Goal: Book appointment/travel/reservation

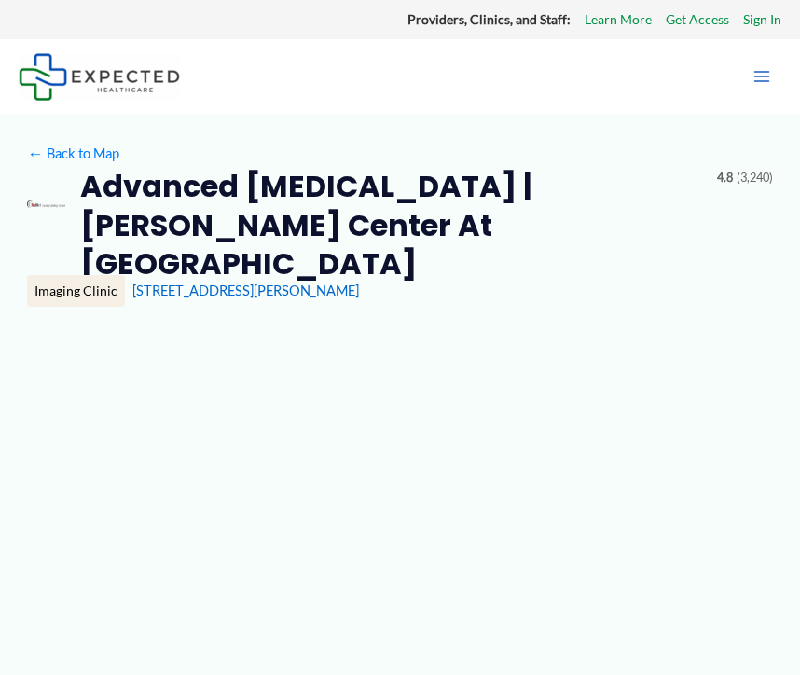
type input "**********"
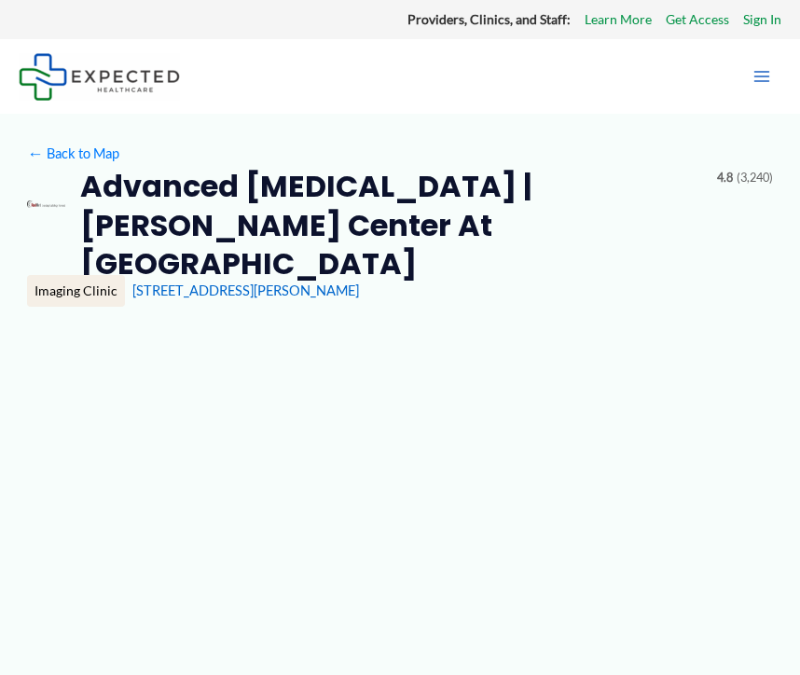
type input "**********"
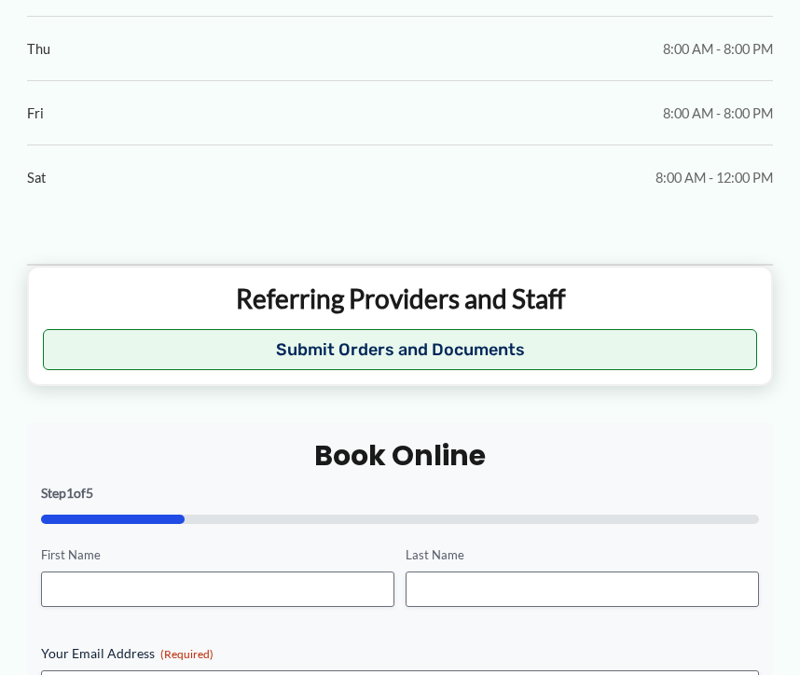
scroll to position [1584, 0]
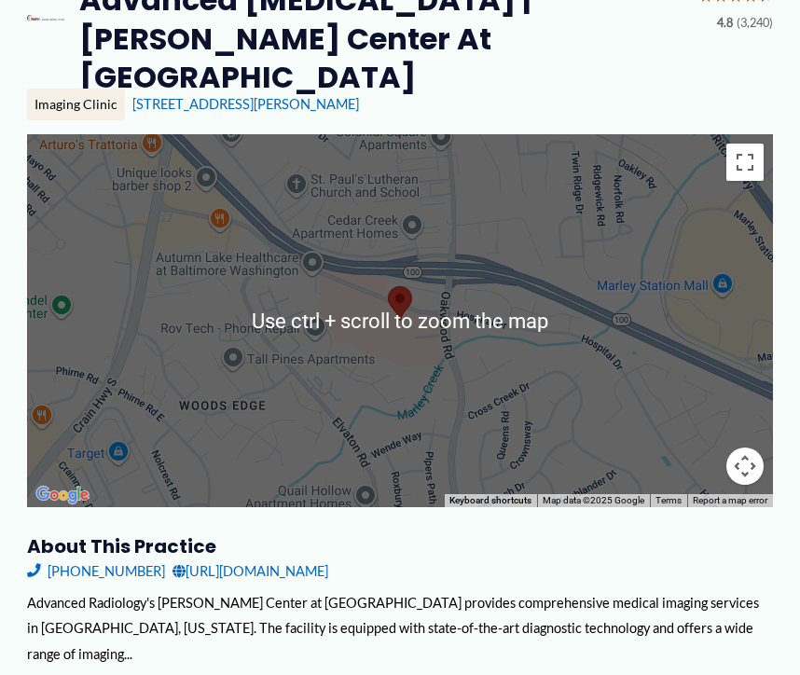
scroll to position [0, 0]
